Goal: Register for event/course

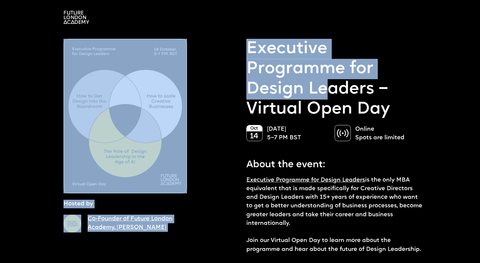
drag, startPoint x: 242, startPoint y: 41, endPoint x: 327, endPoint y: 89, distance: 97.5
click at [327, 89] on p "Executive Programme for Design Leaders – Virtual Open Day" at bounding box center [335, 79] width 177 height 81
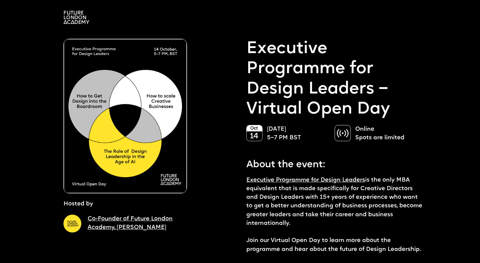
drag, startPoint x: 260, startPoint y: 103, endPoint x: 361, endPoint y: 104, distance: 101.1
click at [361, 104] on p "Executive Programme for Design Leaders – Virtual Open Day" at bounding box center [335, 79] width 177 height 81
drag, startPoint x: 253, startPoint y: 166, endPoint x: 326, endPoint y: 166, distance: 73.1
click at [326, 166] on p "About the event:" at bounding box center [335, 163] width 177 height 18
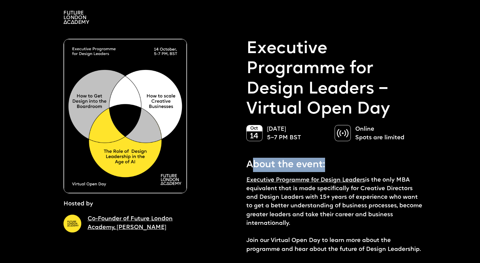
click at [326, 166] on p "About the event:" at bounding box center [335, 163] width 177 height 18
drag, startPoint x: 261, startPoint y: 188, endPoint x: 339, endPoint y: 221, distance: 84.9
click at [339, 221] on p "Executive Programme for Design Leaders is the only MBA equivalent that is made …" at bounding box center [335, 215] width 177 height 78
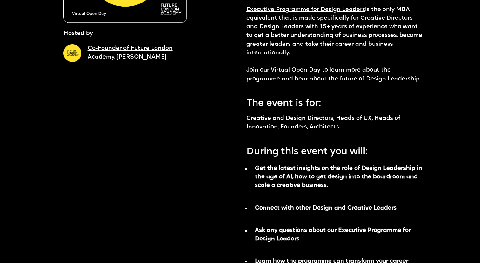
scroll to position [167, 0]
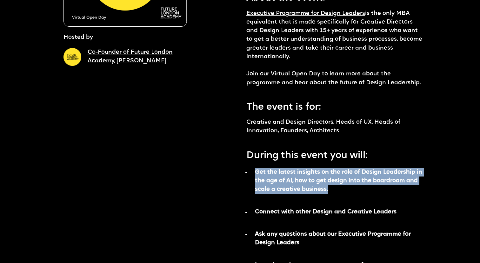
drag, startPoint x: 280, startPoint y: 171, endPoint x: 352, endPoint y: 187, distance: 74.3
click at [352, 187] on p "Get the latest insights on the role of Design Leadership in the age of AI, how …" at bounding box center [336, 183] width 173 height 34
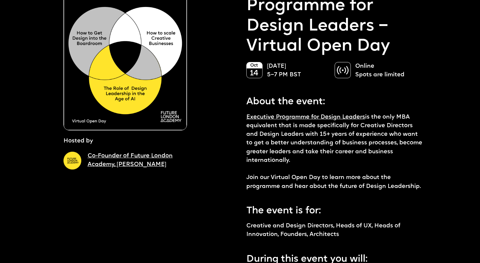
scroll to position [48, 0]
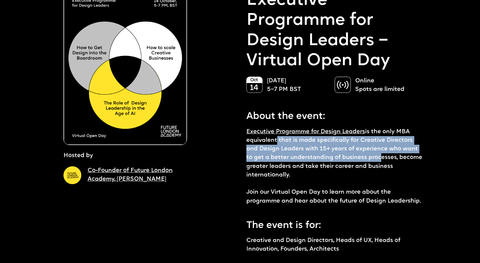
drag, startPoint x: 274, startPoint y: 139, endPoint x: 368, endPoint y: 156, distance: 95.5
click at [368, 156] on p "Executive Programme for Design Leaders is the only MBA equivalent that is made …" at bounding box center [335, 166] width 177 height 78
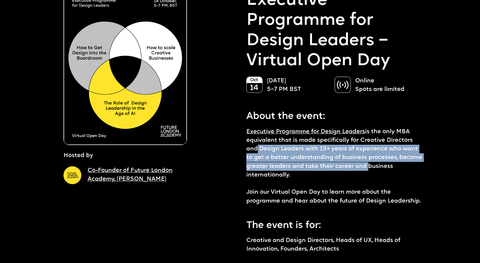
drag, startPoint x: 253, startPoint y: 147, endPoint x: 364, endPoint y: 167, distance: 112.4
click at [364, 167] on p "Executive Programme for Design Leaders is the only MBA equivalent that is made …" at bounding box center [335, 166] width 177 height 78
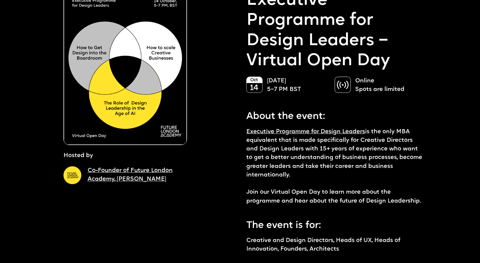
drag, startPoint x: 259, startPoint y: 150, endPoint x: 370, endPoint y: 174, distance: 112.8
click at [370, 174] on p "Executive Programme for Design Leaders is the only MBA equivalent that is made …" at bounding box center [335, 166] width 177 height 78
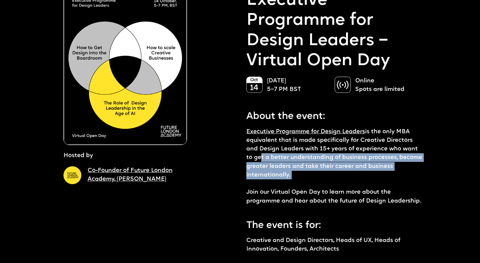
drag, startPoint x: 249, startPoint y: 158, endPoint x: 312, endPoint y: 180, distance: 66.5
click at [312, 180] on p "Executive Programme for Design Leaders is the only MBA equivalent that is made …" at bounding box center [335, 166] width 177 height 78
drag, startPoint x: 247, startPoint y: 168, endPoint x: 310, endPoint y: 179, distance: 63.6
click at [310, 179] on p "Executive Programme for Design Leaders is the only MBA equivalent that is made …" at bounding box center [335, 166] width 177 height 78
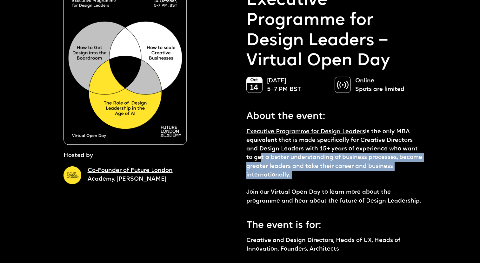
click at [310, 179] on p "Executive Programme for Design Leaders is the only MBA equivalent that is made …" at bounding box center [335, 166] width 177 height 78
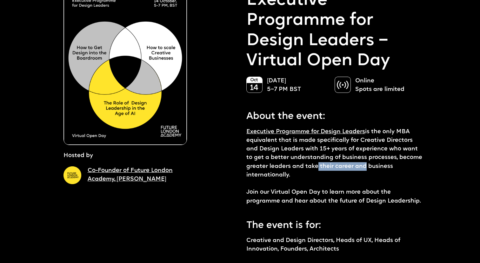
drag, startPoint x: 314, startPoint y: 167, endPoint x: 362, endPoint y: 167, distance: 47.7
click at [362, 167] on p "Executive Programme for Design Leaders is the only MBA equivalent that is made …" at bounding box center [335, 166] width 177 height 78
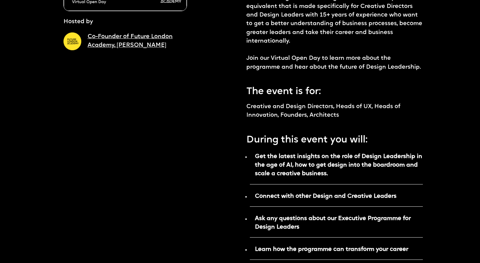
scroll to position [182, 0]
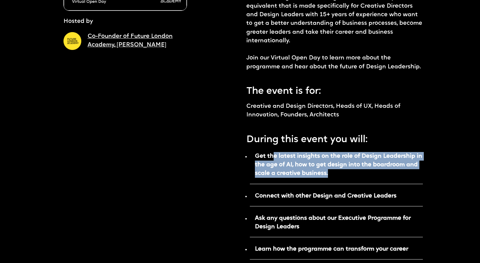
drag, startPoint x: 272, startPoint y: 156, endPoint x: 343, endPoint y: 180, distance: 75.0
click at [343, 180] on p "Get the latest insights on the role of Design Leadership in the age of AI, how …" at bounding box center [336, 167] width 173 height 34
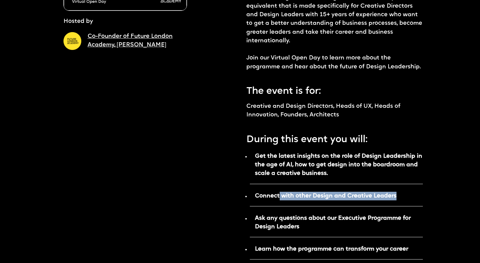
drag, startPoint x: 280, startPoint y: 192, endPoint x: 336, endPoint y: 204, distance: 57.2
click at [336, 204] on p "Connect with other Design and Creative Leaders" at bounding box center [336, 198] width 173 height 16
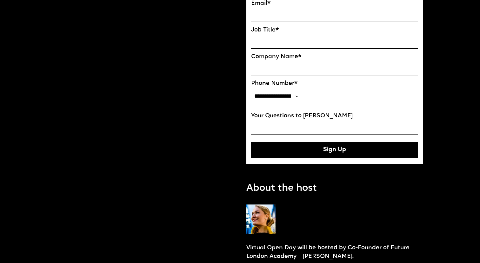
scroll to position [565, 0]
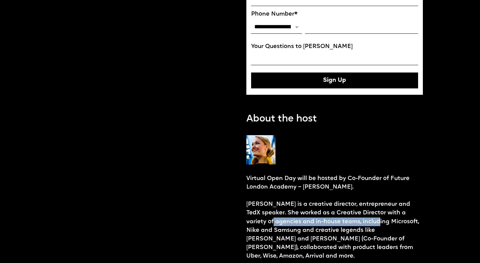
drag, startPoint x: 256, startPoint y: 219, endPoint x: 363, endPoint y: 219, distance: 106.8
click at [363, 219] on p "Virtual Open Day will be hosted by Co-Founder of Future London Academy – [PERSO…" at bounding box center [335, 217] width 177 height 86
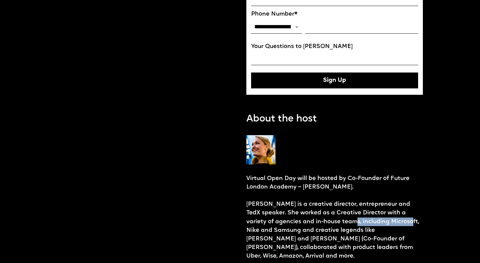
drag, startPoint x: 334, startPoint y: 219, endPoint x: 390, endPoint y: 221, distance: 56.0
click at [390, 221] on p "Virtual Open Day will be hosted by Co-Founder of Future London Academy – [PERSO…" at bounding box center [335, 217] width 177 height 86
drag, startPoint x: 362, startPoint y: 221, endPoint x: 409, endPoint y: 221, distance: 47.0
click at [409, 221] on p "Virtual Open Day will be hosted by Co-Founder of Future London Academy – [PERSO…" at bounding box center [335, 217] width 177 height 86
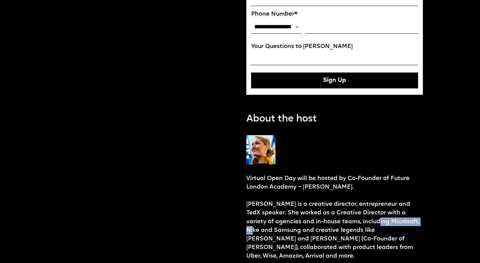
click at [409, 221] on p "Virtual Open Day will be hosted by Co-Founder of Future London Academy – [PERSO…" at bounding box center [335, 217] width 177 height 86
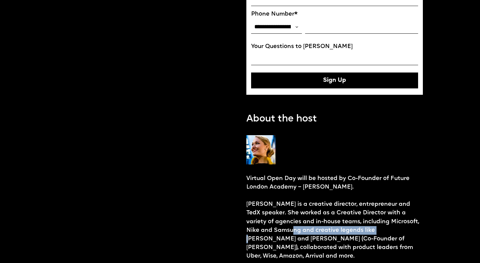
drag, startPoint x: 277, startPoint y: 229, endPoint x: 364, endPoint y: 234, distance: 87.5
click at [364, 234] on p "Virtual Open Day will be hosted by Co-Founder of Future London Academy – [PERSO…" at bounding box center [335, 217] width 177 height 86
drag, startPoint x: 330, startPoint y: 230, endPoint x: 392, endPoint y: 230, distance: 61.6
click at [392, 230] on p "Virtual Open Day will be hosted by Co-Founder of Future London Academy – [PERSO…" at bounding box center [335, 217] width 177 height 86
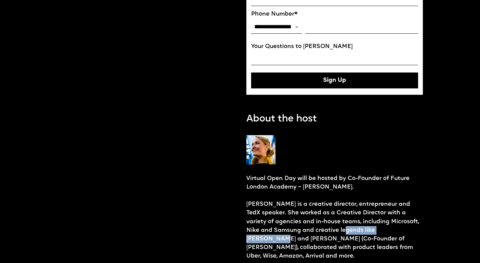
click at [392, 230] on p "Virtual Open Day will be hosted by Co-Founder of Future London Academy – [PERSO…" at bounding box center [335, 217] width 177 height 86
drag, startPoint x: 287, startPoint y: 228, endPoint x: 395, endPoint y: 229, distance: 108.1
click at [395, 229] on p "Virtual Open Day will be hosted by Co-Founder of Future London Academy – [PERSO…" at bounding box center [335, 217] width 177 height 86
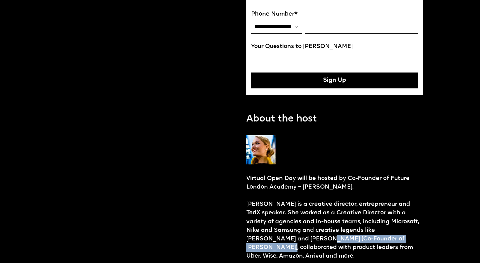
drag, startPoint x: 268, startPoint y: 236, endPoint x: 367, endPoint y: 237, distance: 99.2
click at [367, 237] on p "Virtual Open Day will be hosted by Co-Founder of Future London Academy – [PERSO…" at bounding box center [335, 217] width 177 height 86
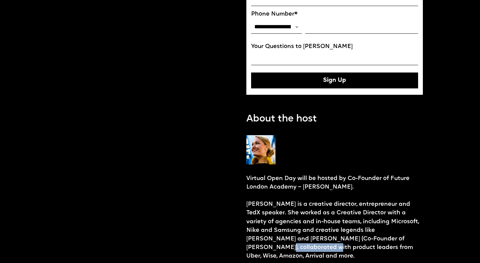
drag, startPoint x: 365, startPoint y: 237, endPoint x: 414, endPoint y: 237, distance: 48.3
click at [414, 237] on p "Virtual Open Day will be hosted by Co-Founder of Future London Academy – [PERSO…" at bounding box center [335, 217] width 177 height 86
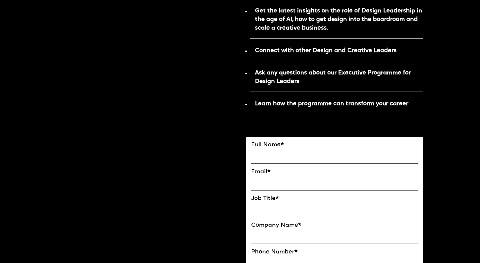
scroll to position [334, 0]
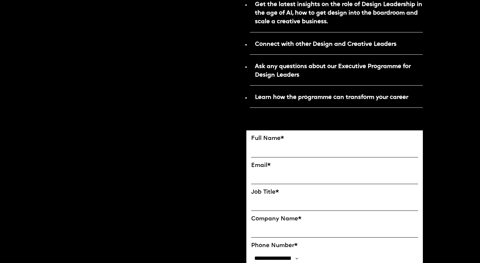
click at [291, 150] on input "FULL NAME" at bounding box center [334, 150] width 167 height 13
type input "**********"
click at [286, 172] on input "EMAIL*" at bounding box center [334, 176] width 167 height 13
type input "**********"
click at [279, 202] on input "Job Title*" at bounding box center [334, 203] width 167 height 13
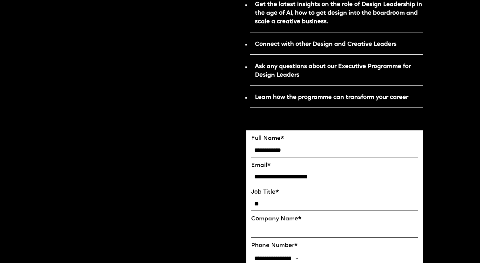
type input "*"
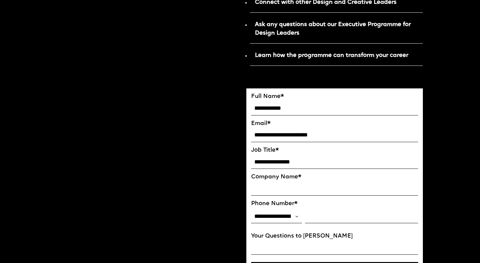
scroll to position [380, 0]
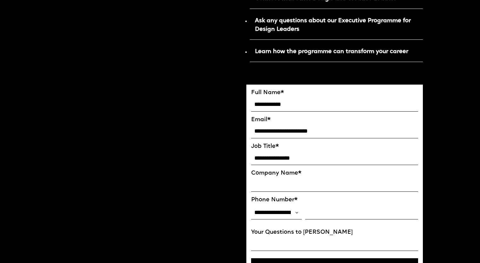
type input "**********"
click at [274, 181] on input "Company Name*" at bounding box center [334, 184] width 167 height 13
type input "**********"
click at [319, 214] on input "Phone Number*" at bounding box center [361, 212] width 113 height 13
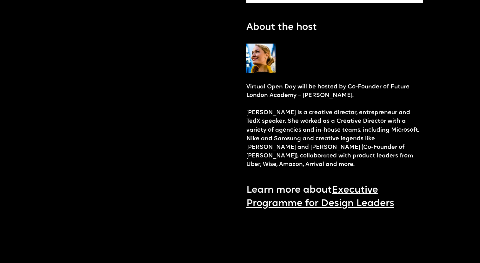
scroll to position [666, 0]
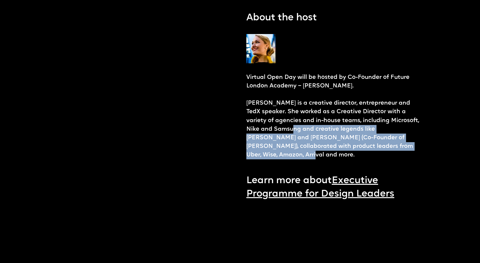
drag, startPoint x: 277, startPoint y: 126, endPoint x: 383, endPoint y: 143, distance: 107.8
click at [383, 143] on p "Virtual Open Day will be hosted by Co-Founder of Future London Academy – [PERSO…" at bounding box center [335, 116] width 177 height 86
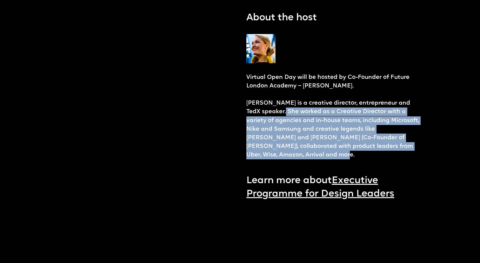
drag, startPoint x: 417, startPoint y: 144, endPoint x: 281, endPoint y: 108, distance: 140.7
click at [281, 108] on p "Virtual Open Day will be hosted by Co-Founder of Future London Academy – [PERSO…" at bounding box center [335, 116] width 177 height 86
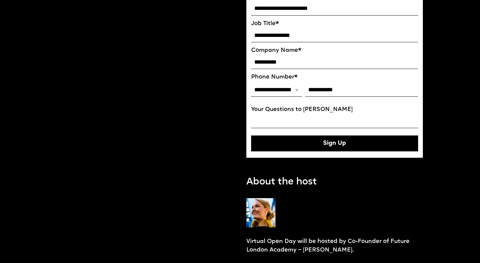
scroll to position [471, 0]
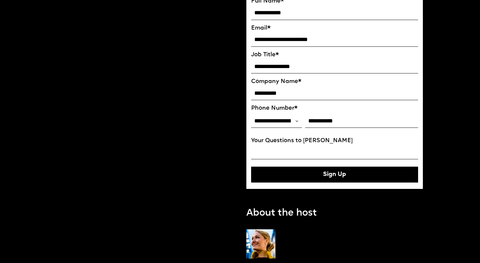
click at [329, 171] on button "Sign Up" at bounding box center [334, 175] width 167 height 16
type input "**********"
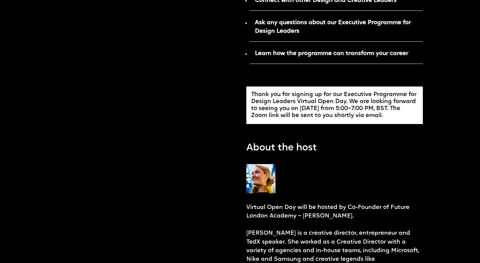
scroll to position [306, 0]
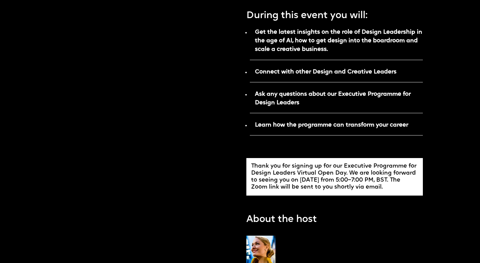
drag, startPoint x: 289, startPoint y: 166, endPoint x: 378, endPoint y: 186, distance: 92.0
click at [378, 186] on div "Thank you for signing up for our Executive Programme for Design Leaders Virtual…" at bounding box center [334, 177] width 167 height 28
drag, startPoint x: 344, startPoint y: 171, endPoint x: 391, endPoint y: 183, distance: 48.6
click at [391, 183] on div "Thank you for signing up for our Executive Programme for Design Leaders Virtual…" at bounding box center [334, 177] width 167 height 28
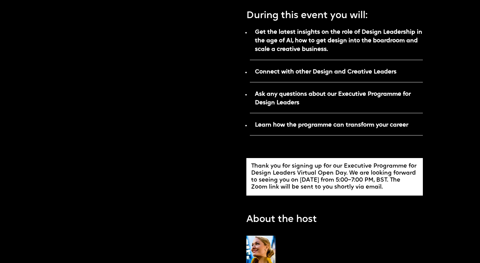
click at [391, 183] on div "Thank you for signing up for our Executive Programme for Design Leaders Virtual…" at bounding box center [334, 177] width 167 height 28
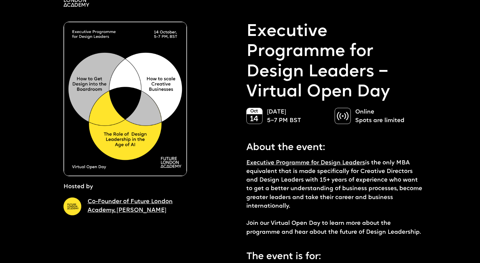
scroll to position [0, 0]
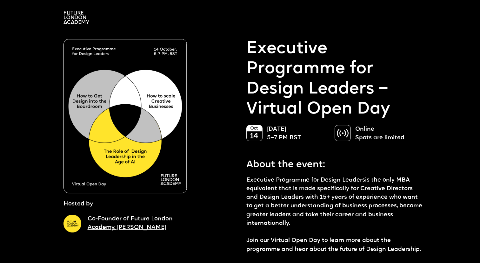
click at [129, 107] on img at bounding box center [126, 116] width 124 height 154
click at [74, 19] on img at bounding box center [77, 17] width 26 height 13
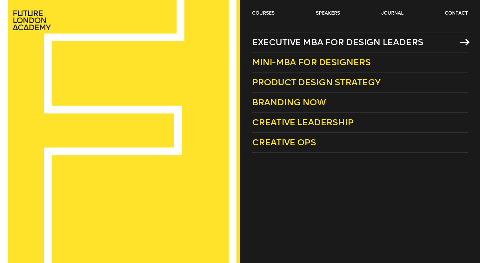
click at [272, 45] on span "Executive MBA for Design Leaders" at bounding box center [337, 42] width 171 height 10
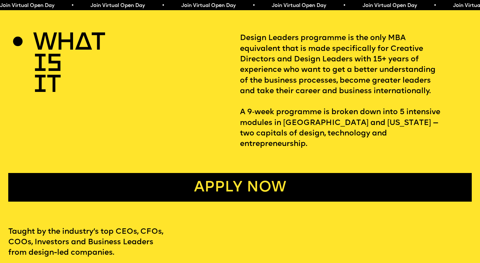
scroll to position [258, 0]
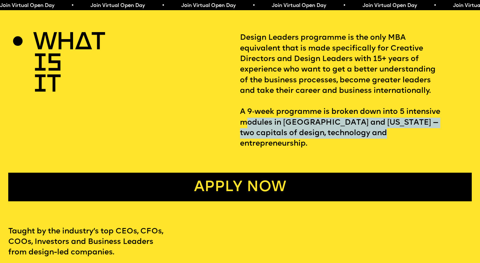
drag, startPoint x: 248, startPoint y: 122, endPoint x: 376, endPoint y: 130, distance: 128.9
click at [376, 130] on p "Design Leaders programme is the only MBA equivalent that is made specifically f…" at bounding box center [356, 91] width 232 height 116
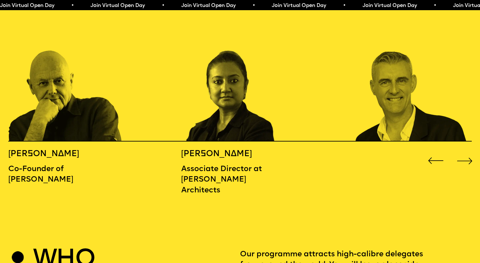
scroll to position [744, 0]
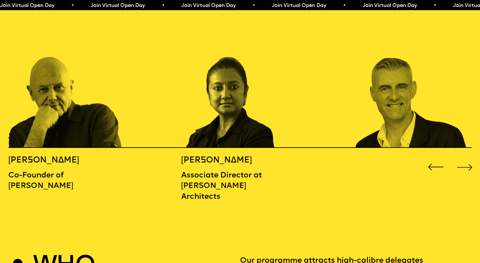
click at [463, 157] on div "Next slide" at bounding box center [465, 166] width 19 height 19
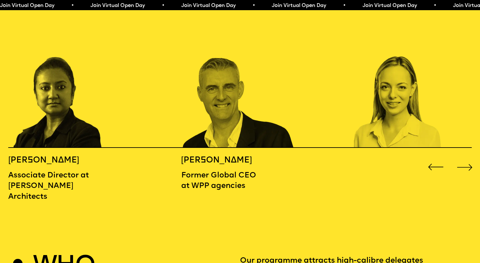
click at [463, 157] on div "Next slide" at bounding box center [465, 166] width 19 height 19
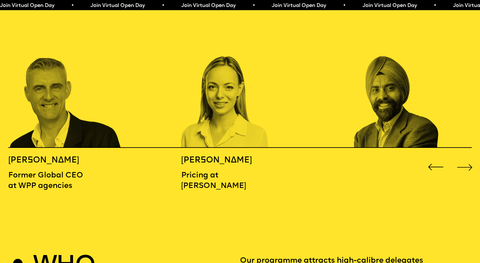
click at [463, 157] on div "Next slide" at bounding box center [465, 166] width 19 height 19
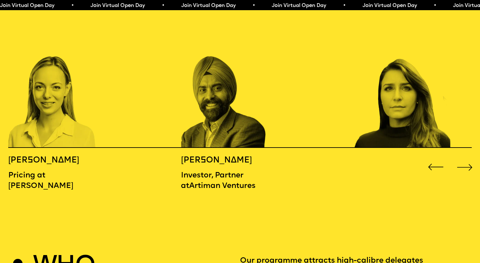
click at [463, 157] on div "Next slide" at bounding box center [465, 166] width 19 height 19
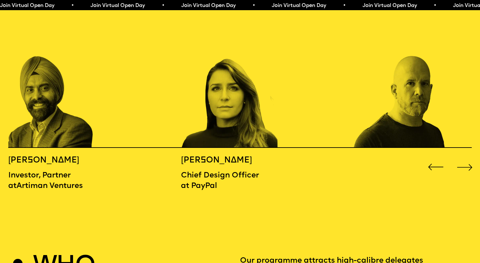
click at [463, 157] on div "Next slide" at bounding box center [465, 166] width 19 height 19
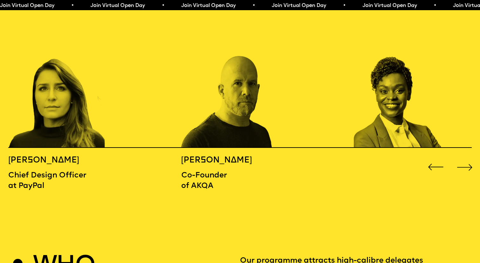
click at [463, 157] on div "Next slide" at bounding box center [465, 166] width 19 height 19
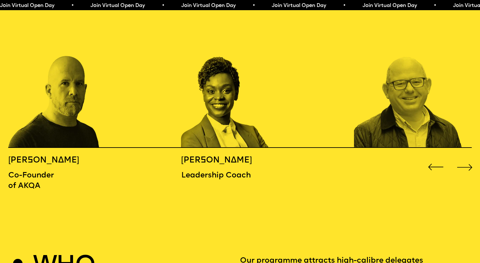
click at [463, 157] on div "Next slide" at bounding box center [465, 166] width 19 height 19
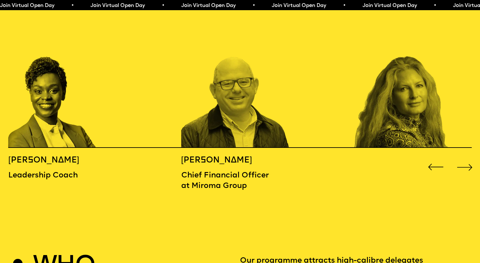
click at [463, 157] on div "Next slide" at bounding box center [465, 166] width 19 height 19
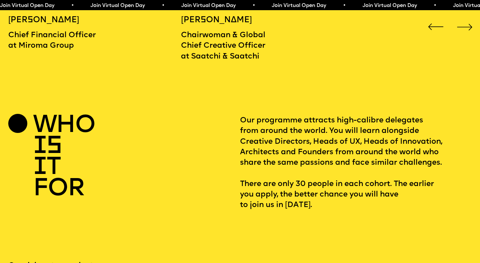
scroll to position [907, 0]
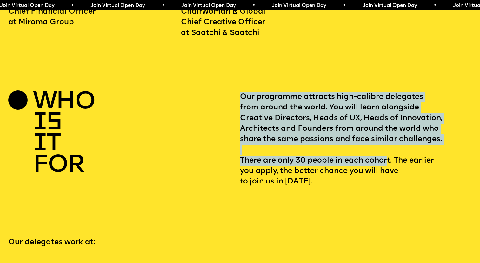
drag, startPoint x: 242, startPoint y: 81, endPoint x: 390, endPoint y: 153, distance: 164.9
click at [390, 153] on p "Our programme attracts high-calibre delegates from around the world. You will l…" at bounding box center [356, 139] width 232 height 95
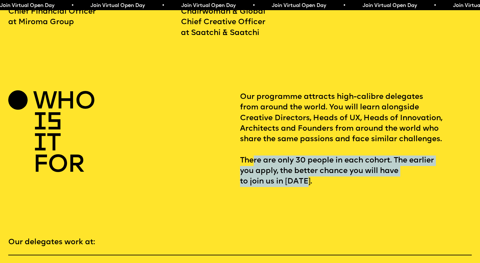
drag, startPoint x: 255, startPoint y: 147, endPoint x: 379, endPoint y: 169, distance: 126.2
click at [378, 168] on p "Our programme attracts high-calibre delegates from around the world. You will l…" at bounding box center [356, 139] width 232 height 95
click at [379, 169] on p "Our programme attracts high-calibre delegates from around the world. You will l…" at bounding box center [356, 139] width 232 height 95
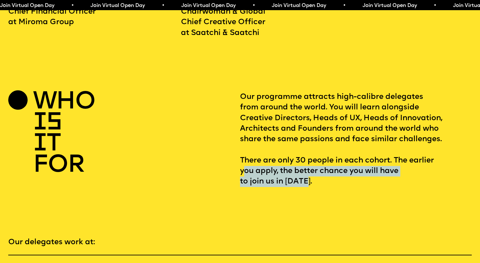
drag, startPoint x: 243, startPoint y: 162, endPoint x: 333, endPoint y: 173, distance: 90.9
click at [333, 173] on p "Our programme attracts high-calibre delegates from around the world. You will l…" at bounding box center [356, 139] width 232 height 95
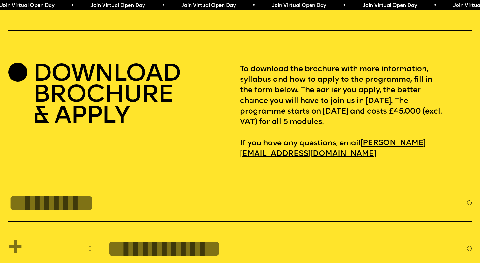
scroll to position [2060, 0]
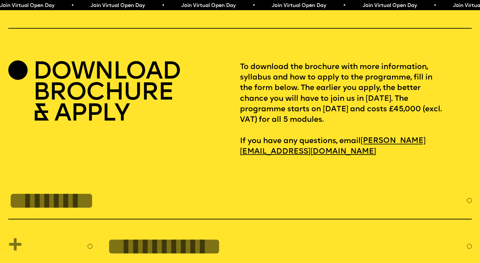
drag, startPoint x: 246, startPoint y: 98, endPoint x: 390, endPoint y: 106, distance: 144.5
click at [390, 106] on p "To download the brochure with more information, syllabus and how to apply to th…" at bounding box center [356, 109] width 232 height 95
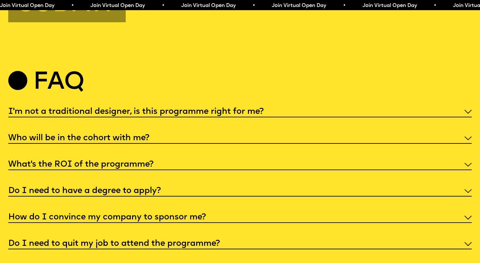
scroll to position [2448, 0]
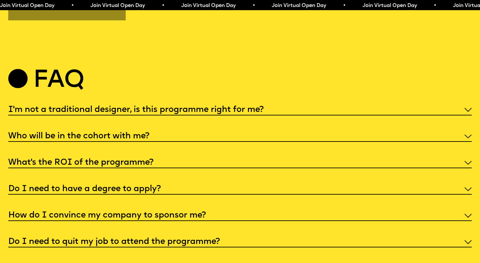
click at [154, 132] on div "Who will be in the cohort with me?" at bounding box center [240, 136] width 464 height 12
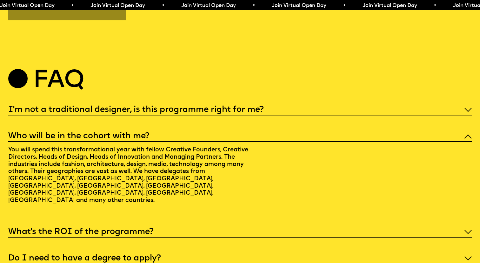
click at [154, 132] on div "Who will be in the cohort with me?" at bounding box center [240, 136] width 464 height 12
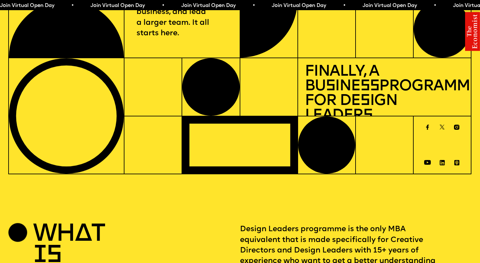
scroll to position [0, 0]
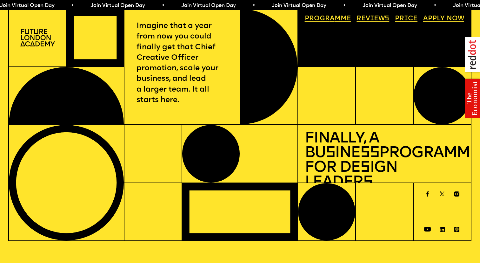
click at [406, 18] on link "Price" at bounding box center [406, 18] width 29 height 13
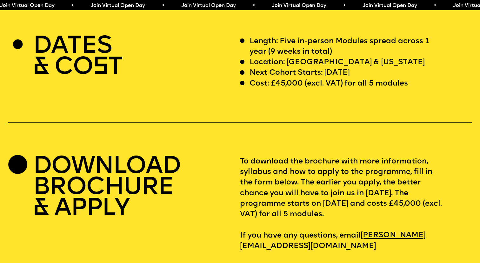
scroll to position [1965, 0]
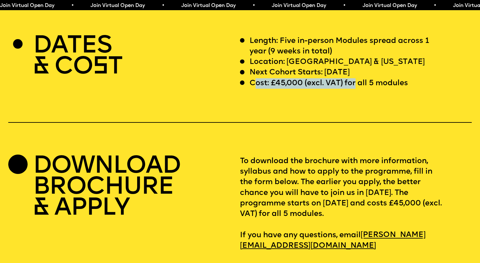
drag, startPoint x: 256, startPoint y: 71, endPoint x: 355, endPoint y: 69, distance: 98.9
click at [355, 78] on p "Cost: £45,000 (excl. VAT) for all 5 modules" at bounding box center [329, 83] width 159 height 10
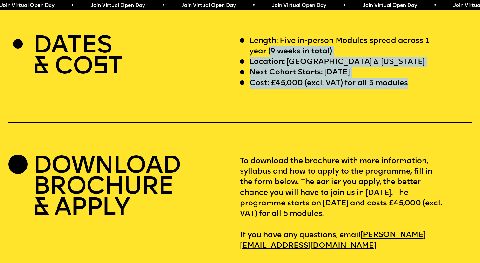
drag, startPoint x: 422, startPoint y: 70, endPoint x: 272, endPoint y: 37, distance: 153.7
click at [271, 37] on div "Length: Five in-person Modules spread across 1 year (9 weeks in total) Location…" at bounding box center [356, 62] width 232 height 53
click at [272, 37] on p "Length: Five in-person Modules spread across 1 year (9 weeks in total)" at bounding box center [347, 46] width 194 height 21
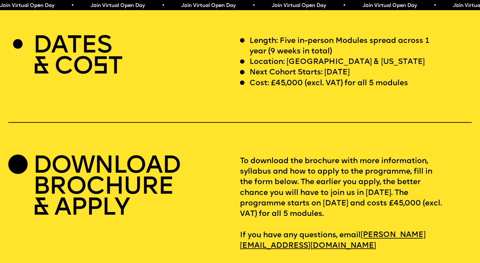
drag, startPoint x: 249, startPoint y: 24, endPoint x: 358, endPoint y: 66, distance: 117.3
click at [358, 65] on section "DATES & CO S T Length: Five in-person Modules spread across 1 year (9 weeks in …" at bounding box center [240, 131] width 480 height 240
click at [350, 67] on p "Next Cohort Starts: 12 July 2026" at bounding box center [300, 72] width 100 height 10
drag, startPoint x: 239, startPoint y: 151, endPoint x: 380, endPoint y: 198, distance: 148.3
click at [380, 198] on div "DOWNLOAD BROCHURE & APPLY To download the brochure with more information, sylla…" at bounding box center [240, 203] width 464 height 95
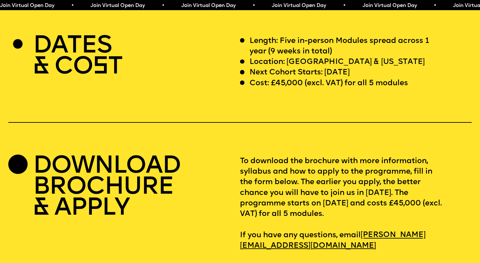
click at [380, 198] on p "To download the brochure with more information, syllabus and how to apply to th…" at bounding box center [356, 203] width 232 height 95
drag, startPoint x: 380, startPoint y: 203, endPoint x: 265, endPoint y: 154, distance: 125.1
click at [265, 156] on p "To download the brochure with more information, syllabus and how to apply to th…" at bounding box center [356, 203] width 232 height 95
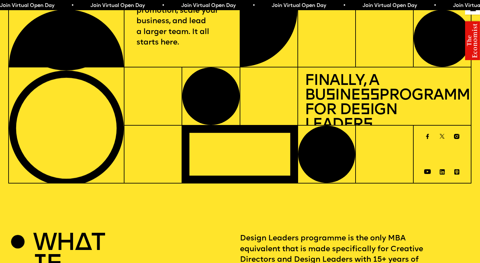
scroll to position [0, 0]
